Goal: Task Accomplishment & Management: Manage account settings

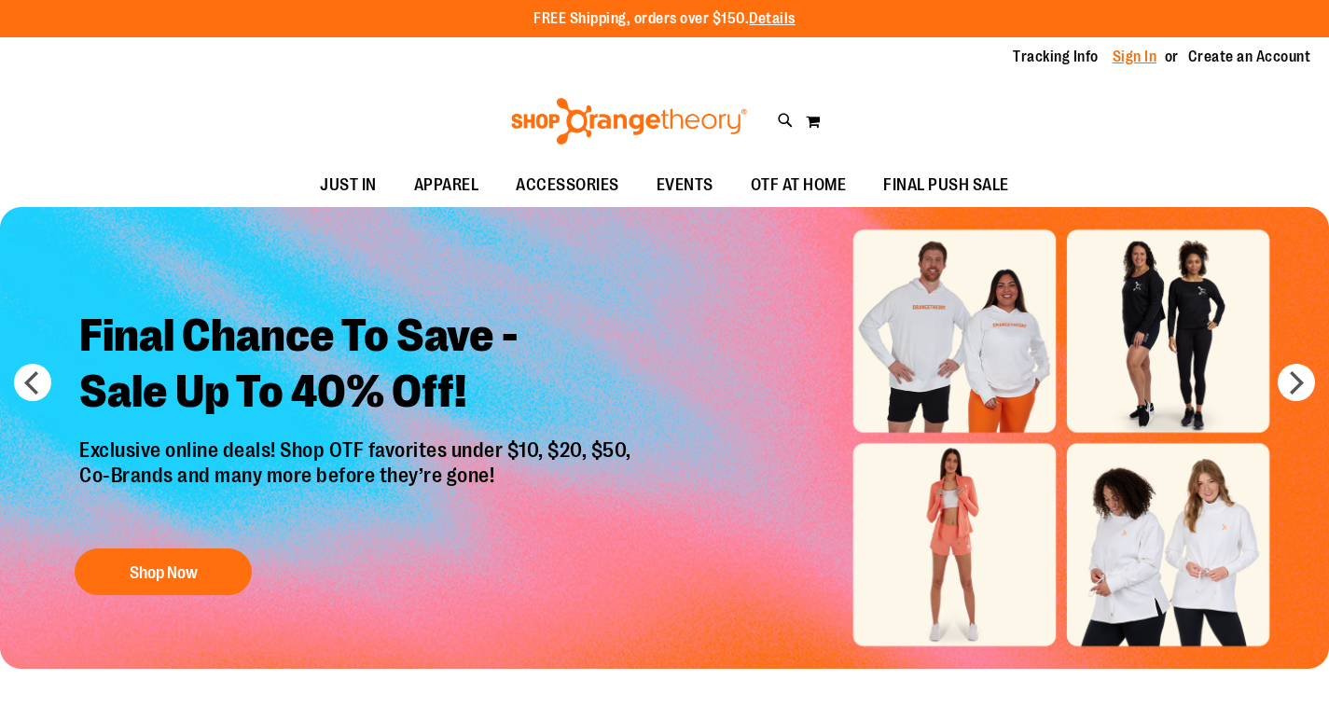
click at [1148, 63] on link "Sign In" at bounding box center [1135, 57] width 45 height 21
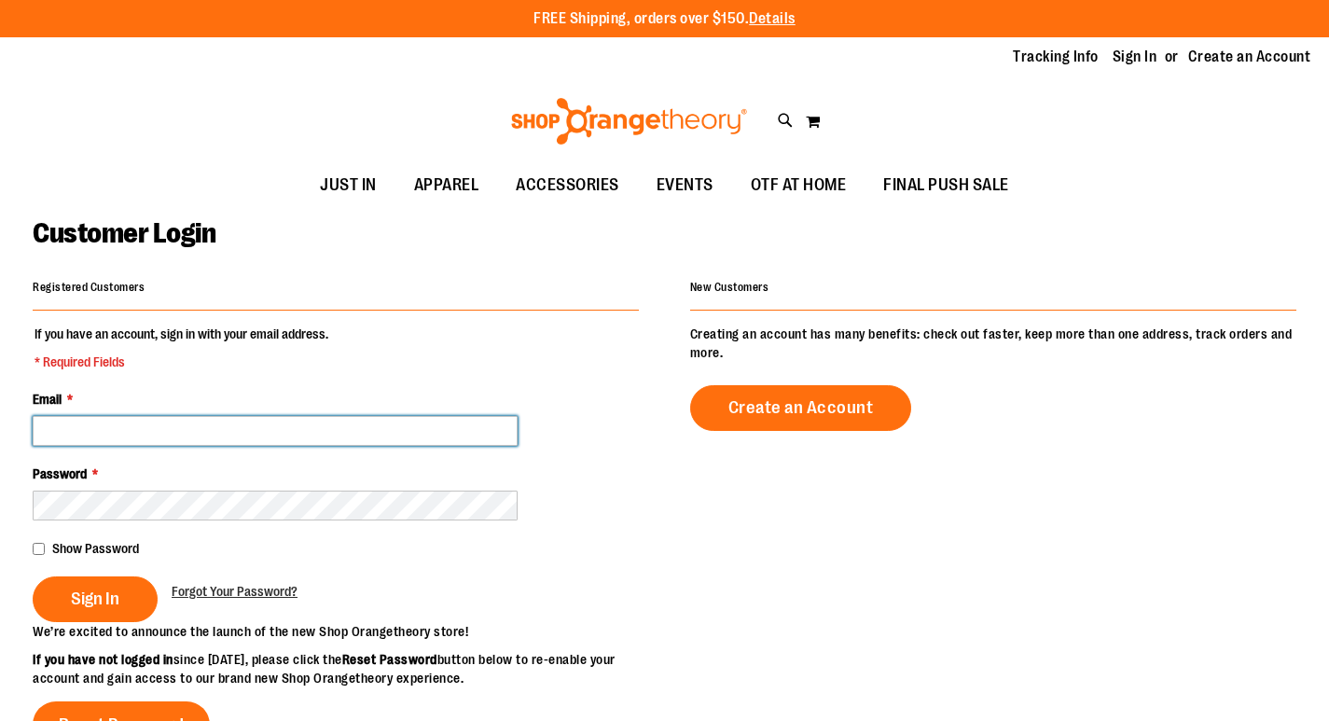
click at [222, 436] on input "Email *" at bounding box center [275, 431] width 485 height 30
type input "**********"
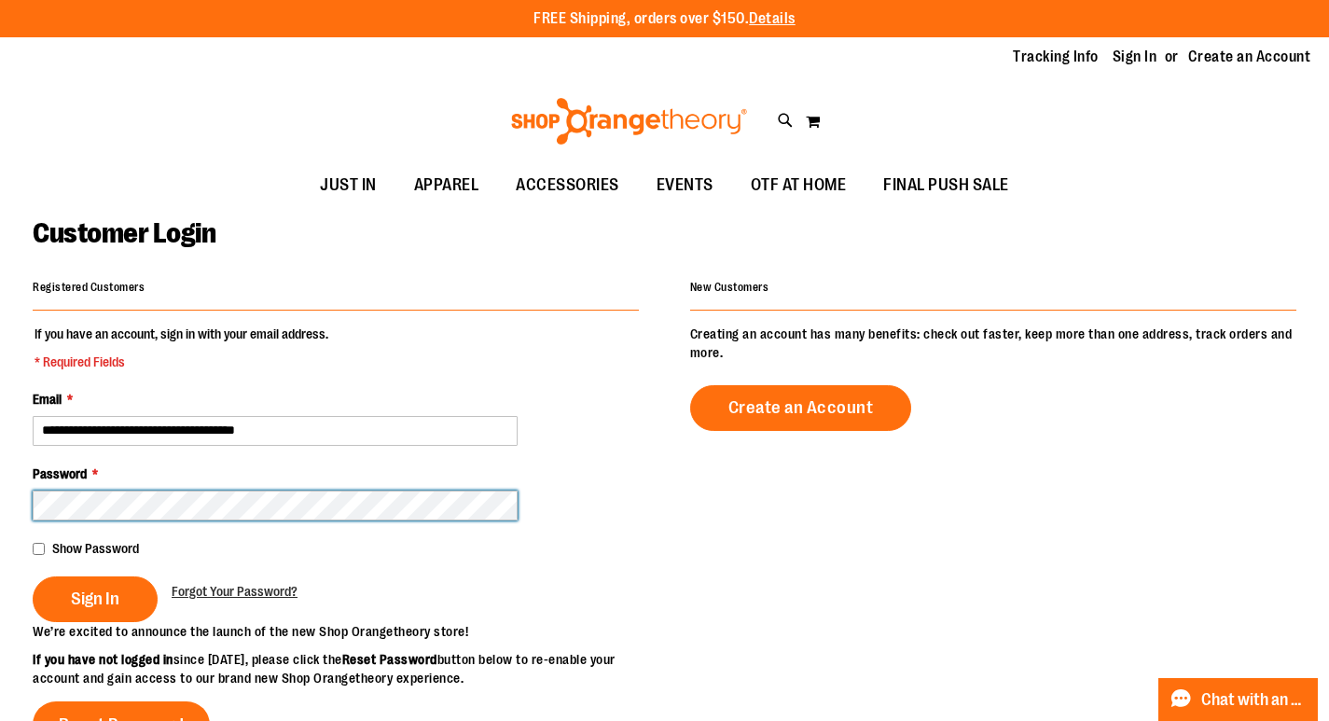
click at [33, 576] on button "Sign In" at bounding box center [95, 599] width 125 height 46
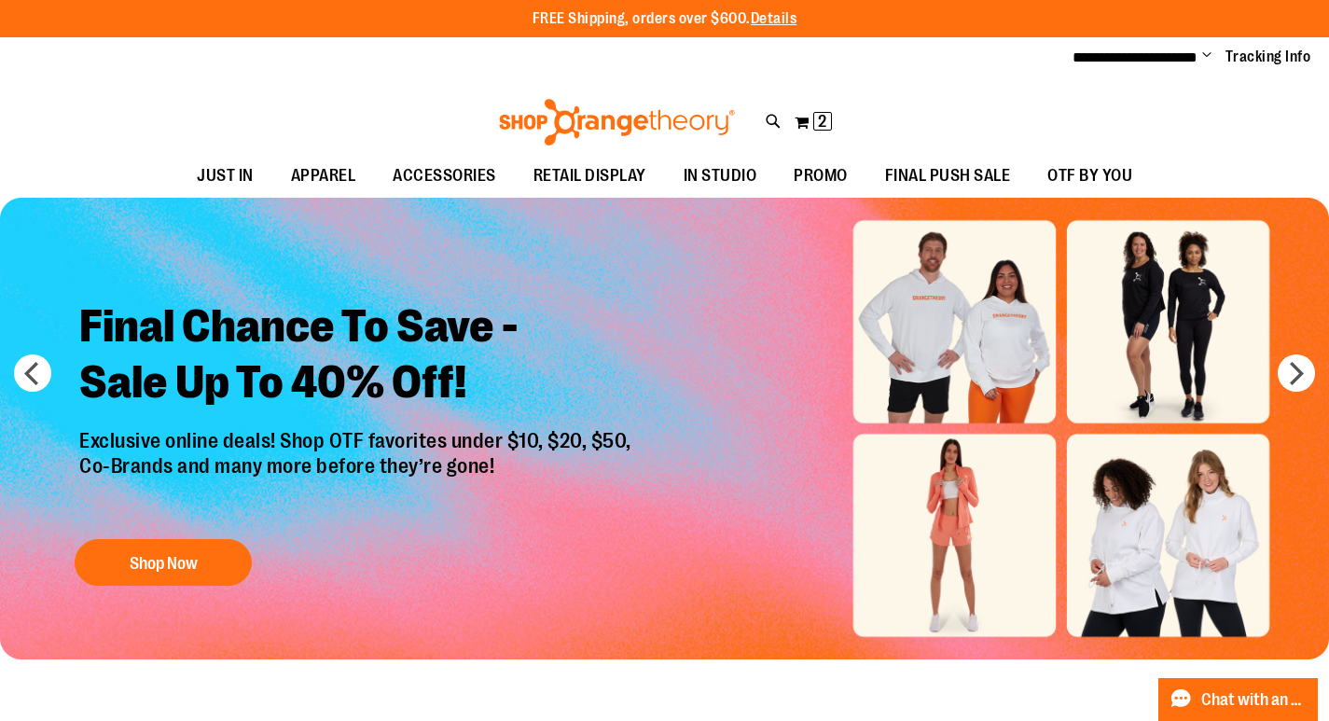
click at [1207, 58] on span "Change" at bounding box center [1206, 57] width 9 height 18
click at [1158, 90] on link "My Account" at bounding box center [1139, 90] width 163 height 35
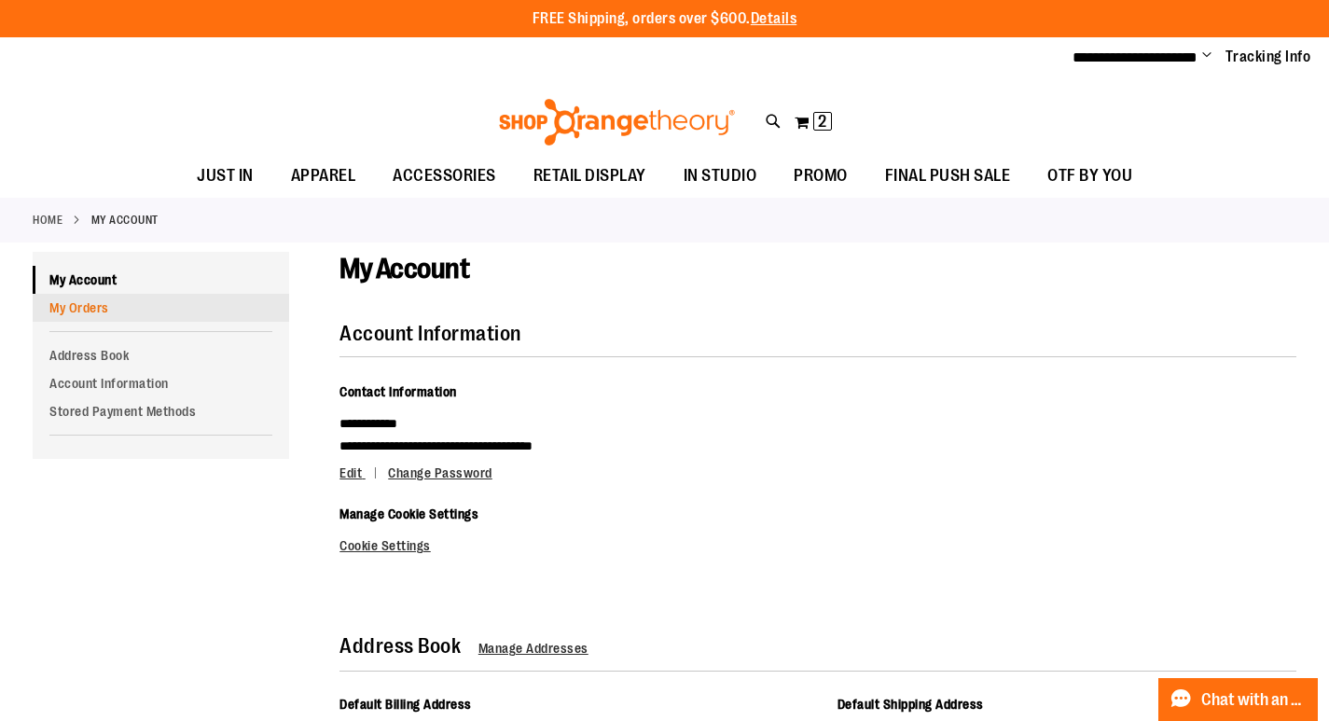
click at [171, 304] on link "My Orders" at bounding box center [161, 308] width 256 height 28
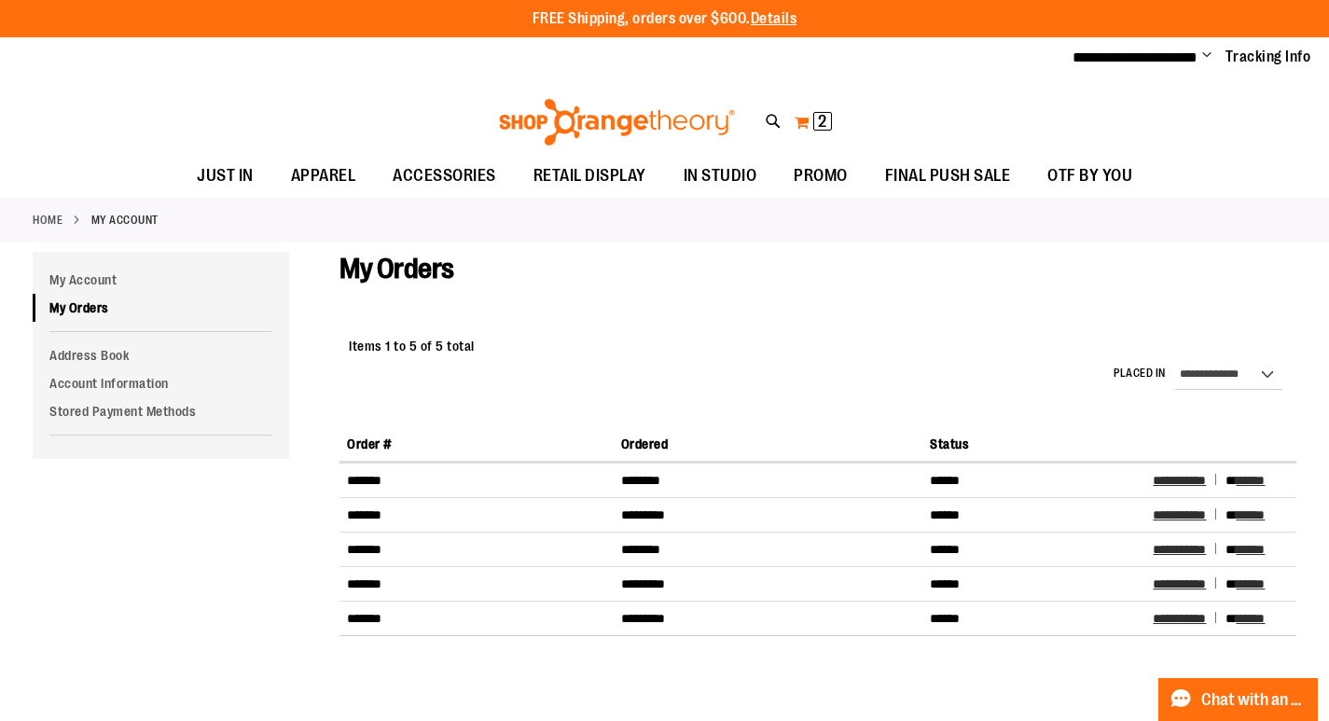
click at [819, 115] on span "2" at bounding box center [822, 121] width 8 height 19
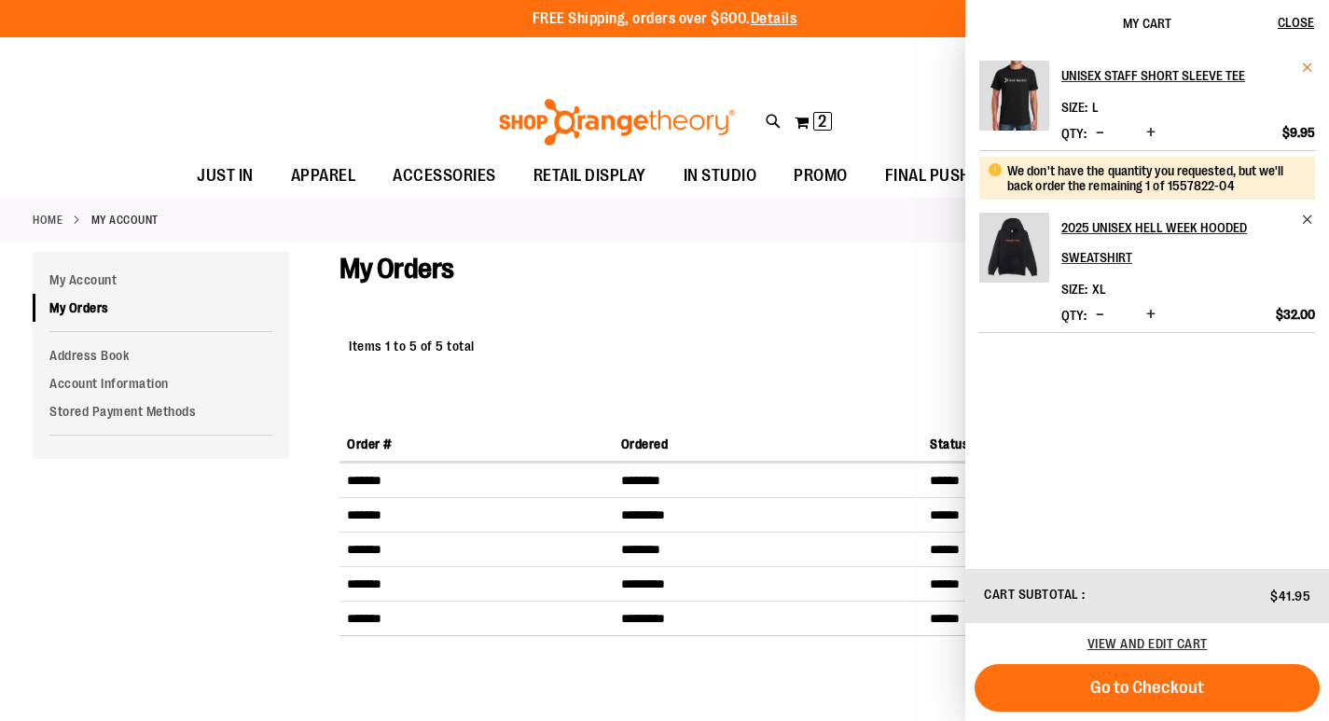
click at [1304, 64] on span "Remove item" at bounding box center [1308, 68] width 14 height 14
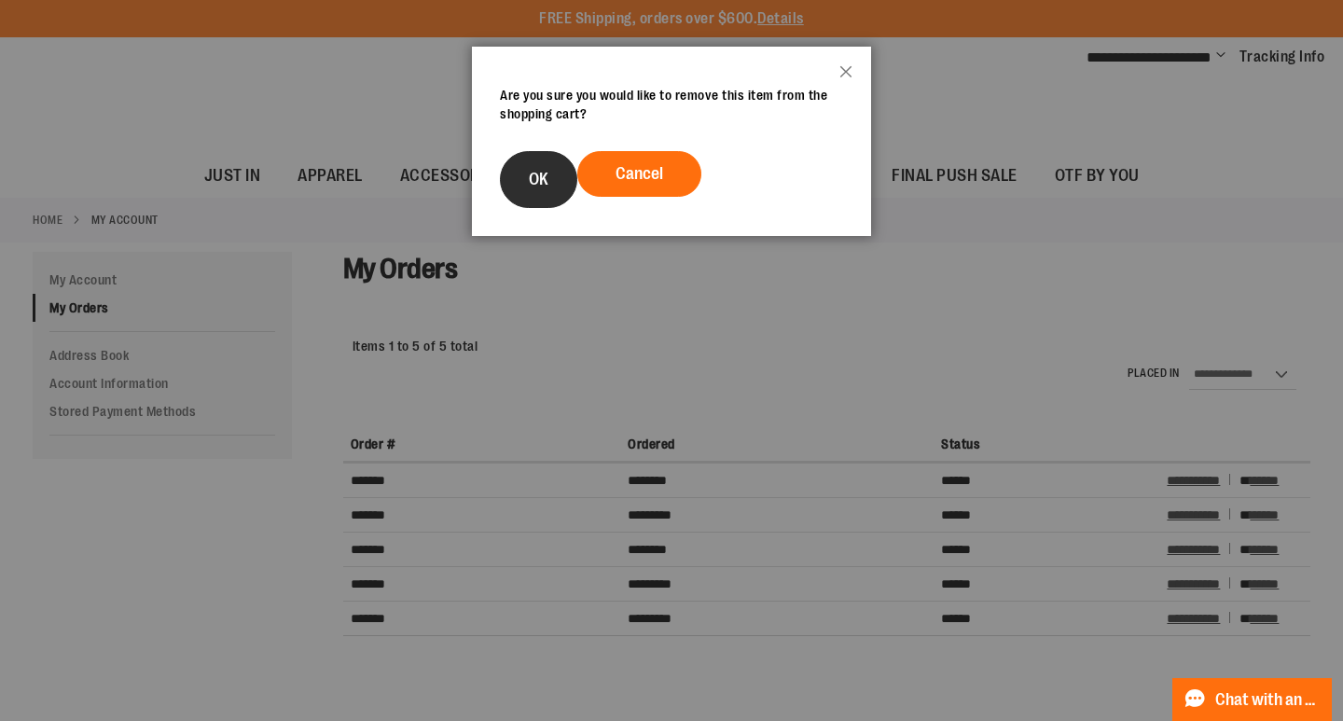
click at [511, 183] on button "OK" at bounding box center [538, 179] width 77 height 57
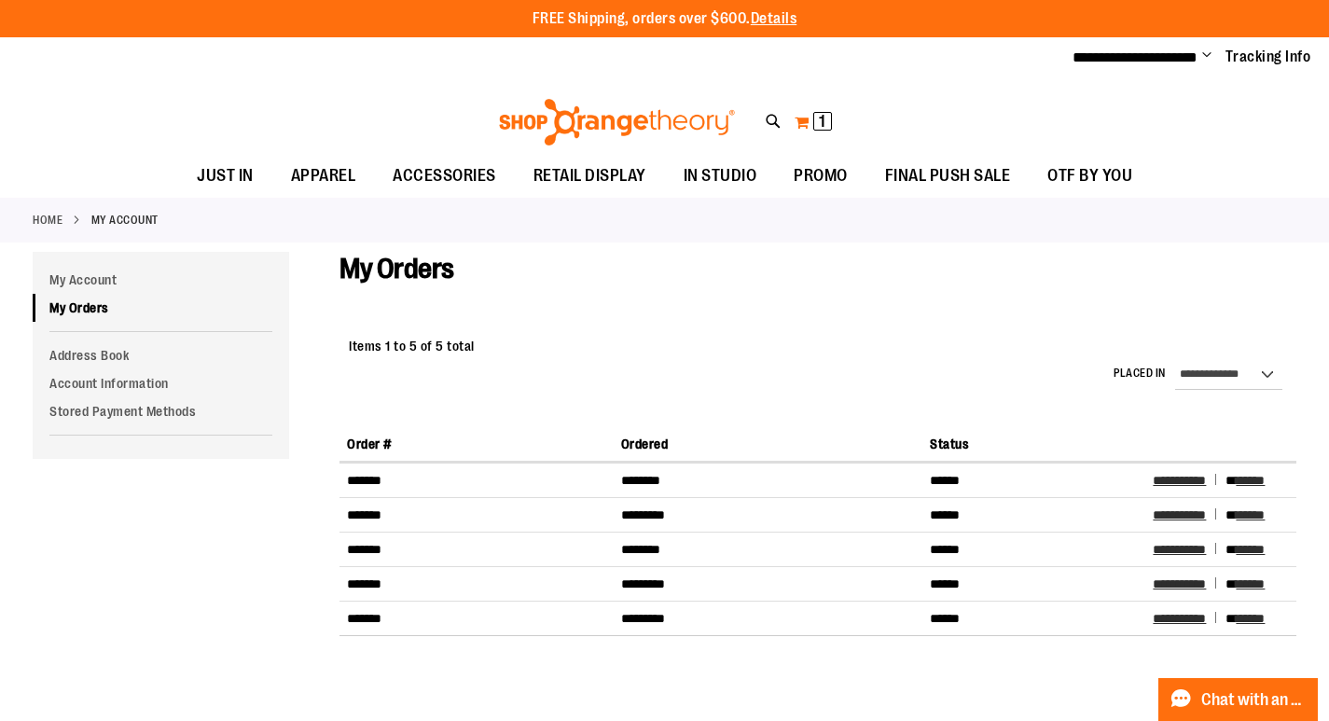
click at [825, 124] on span "1" at bounding box center [822, 121] width 7 height 19
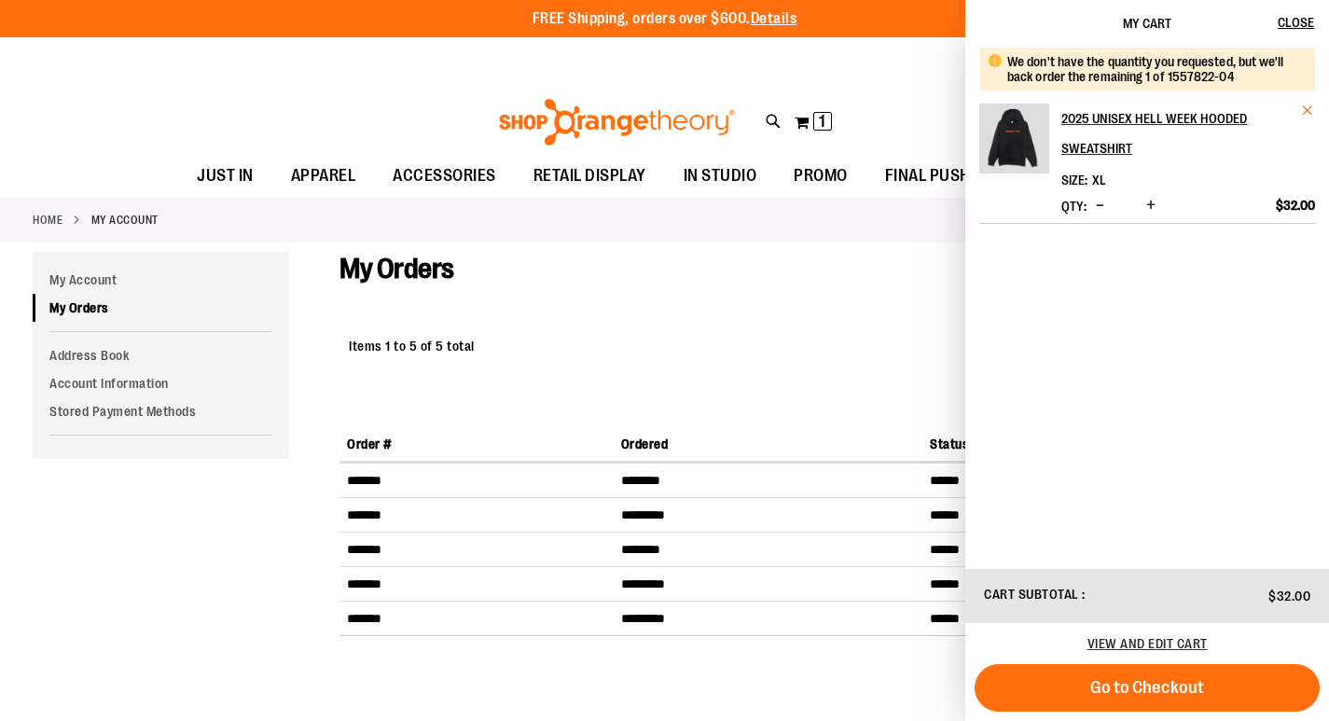
click at [1309, 111] on span "Remove item" at bounding box center [1308, 111] width 14 height 14
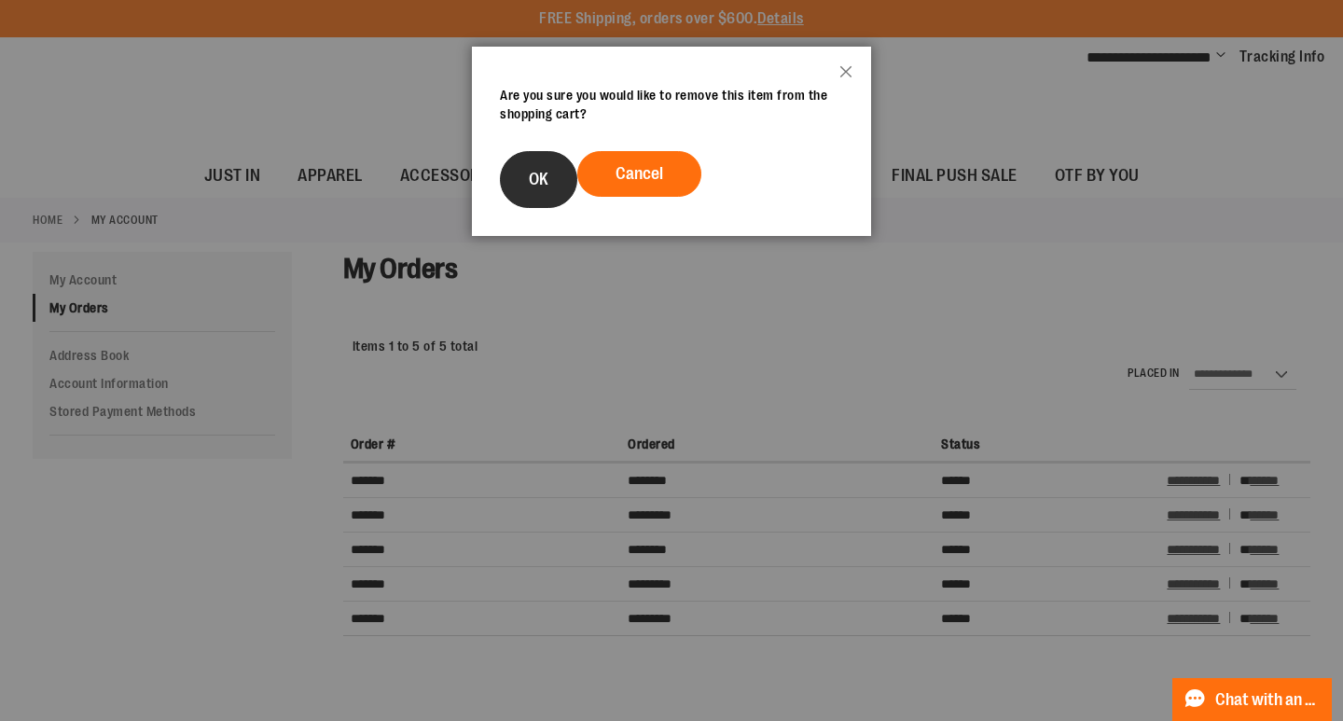
click at [538, 188] on button "OK" at bounding box center [538, 179] width 77 height 57
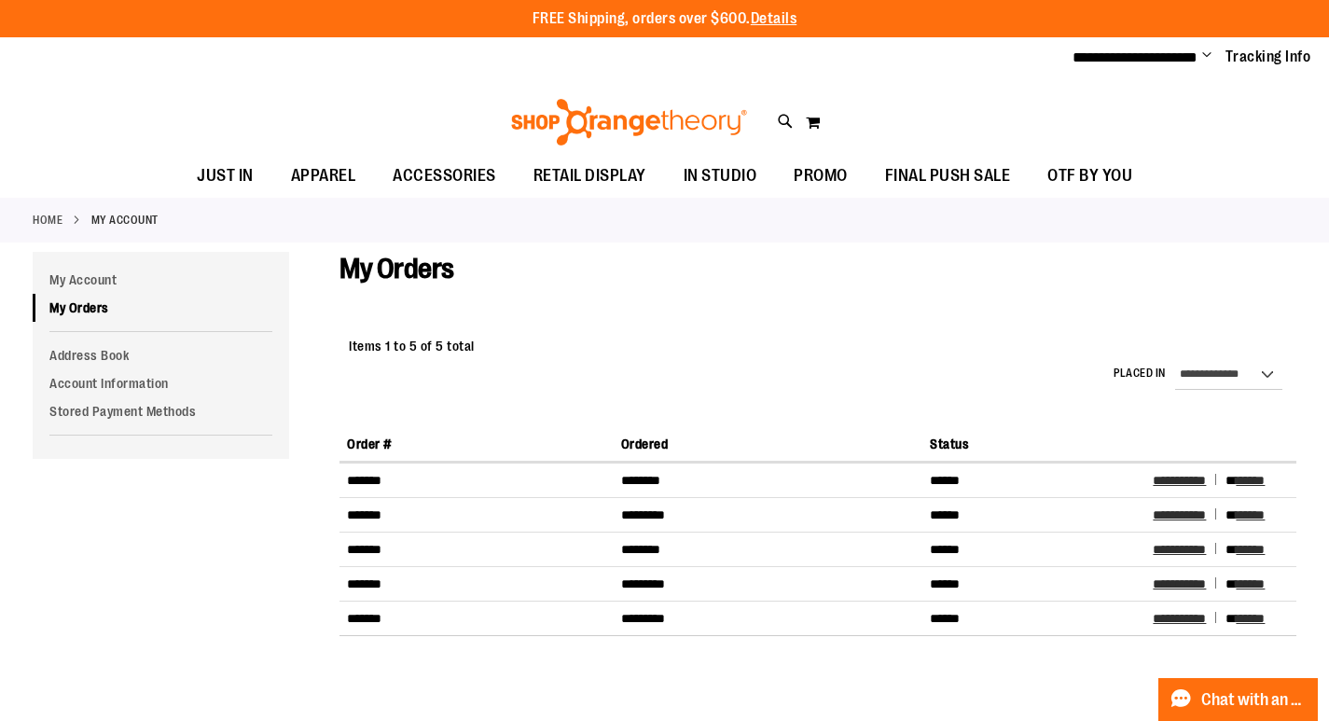
click at [1209, 55] on span "Change" at bounding box center [1206, 57] width 9 height 18
click at [1138, 110] on link "Sign Out" at bounding box center [1139, 125] width 163 height 35
